Goal: Transaction & Acquisition: Purchase product/service

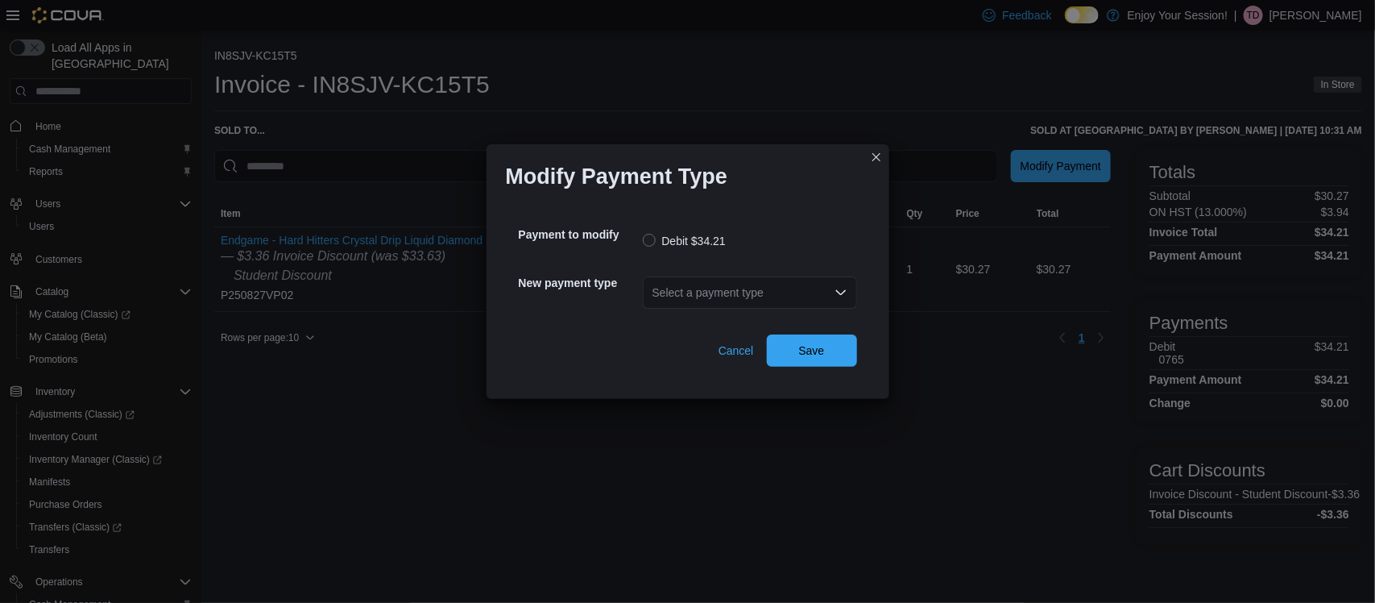
click at [740, 278] on div "Select a payment type" at bounding box center [750, 292] width 214 height 32
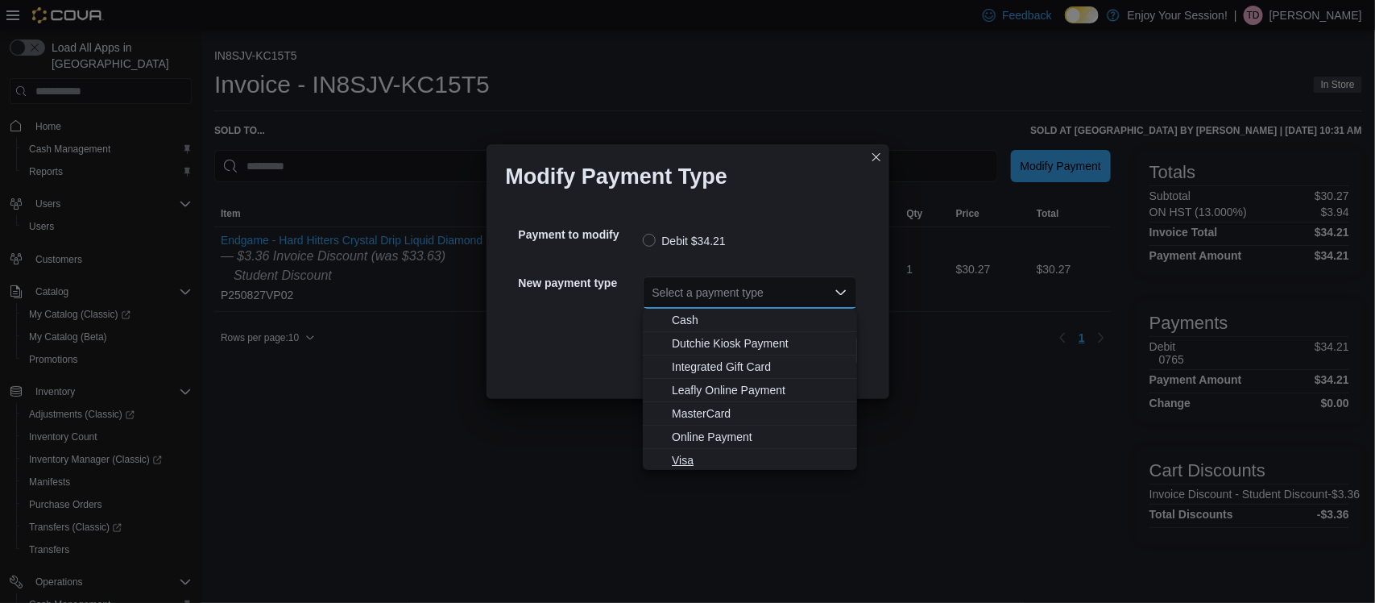
click at [674, 458] on span "Visa" at bounding box center [760, 460] width 176 height 16
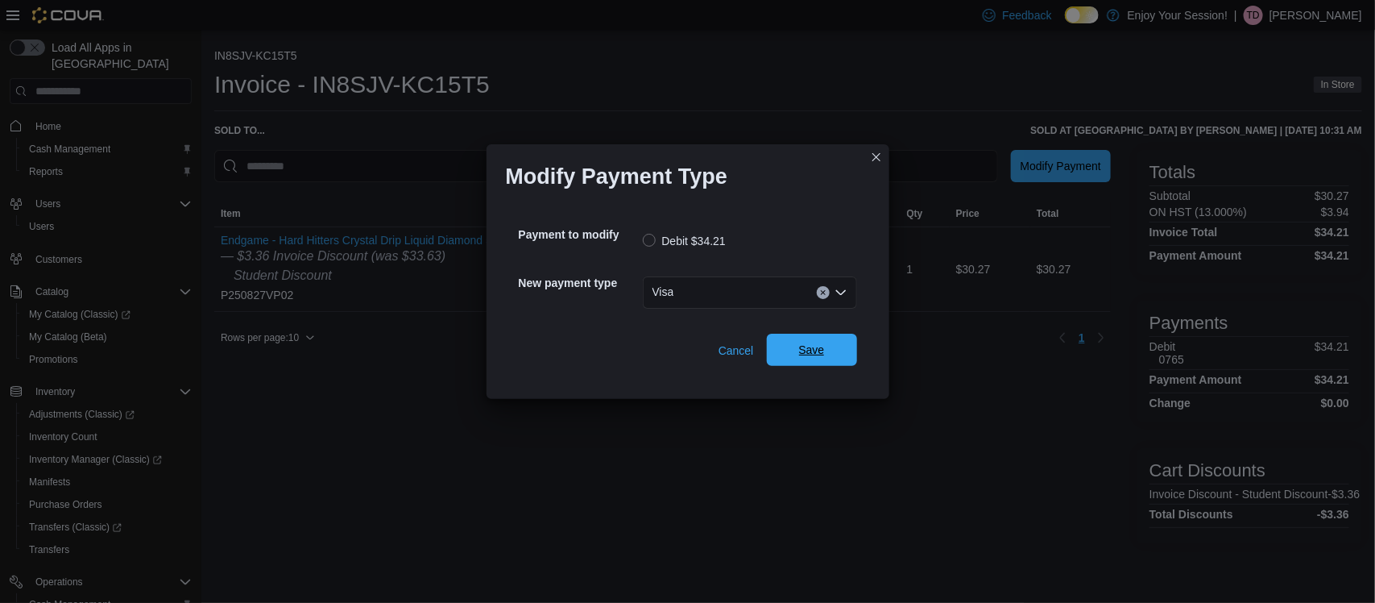
click at [814, 335] on span "Save" at bounding box center [812, 350] width 71 height 32
